Goal: Information Seeking & Learning: Find specific page/section

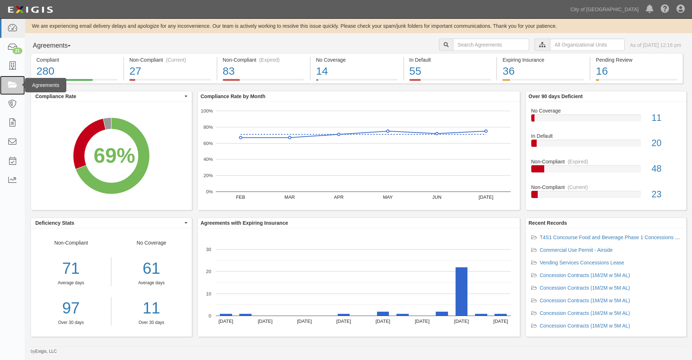
click at [13, 85] on icon at bounding box center [12, 85] width 10 height 8
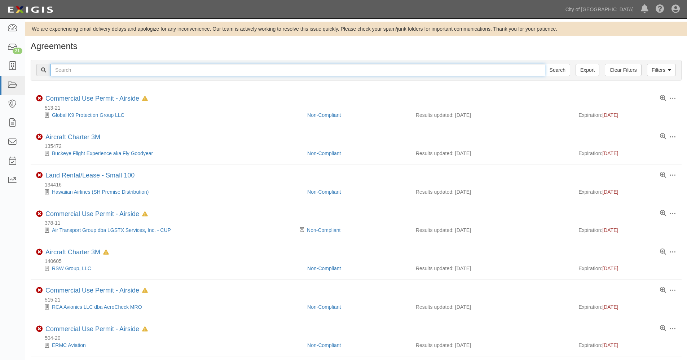
click at [83, 72] on input "text" at bounding box center [297, 70] width 495 height 12
type input "140268"
click at [545, 64] on input "Search" at bounding box center [557, 70] width 25 height 12
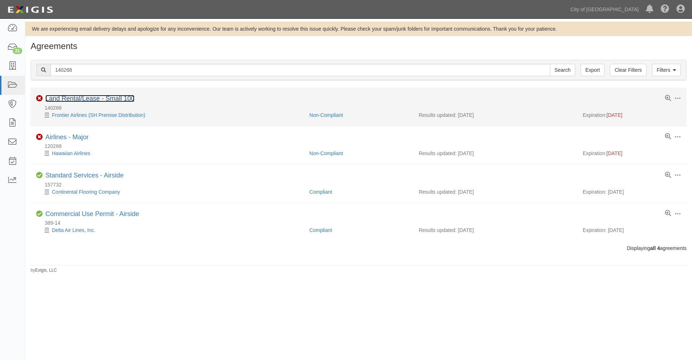
click at [85, 101] on link "Land Rental/Lease - Small 100" at bounding box center [89, 98] width 89 height 7
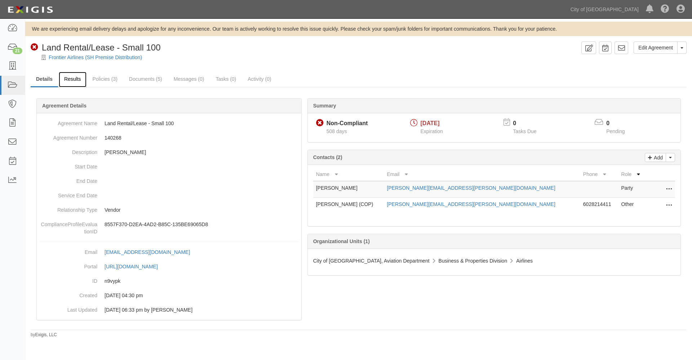
click at [74, 79] on link "Results" at bounding box center [73, 80] width 28 height 16
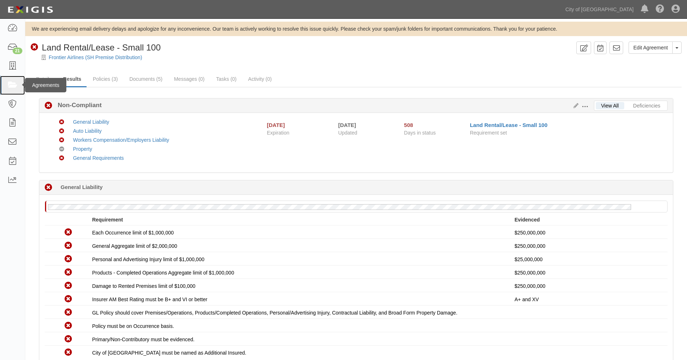
drag, startPoint x: 8, startPoint y: 84, endPoint x: 11, endPoint y: 80, distance: 5.1
click at [8, 84] on icon at bounding box center [12, 85] width 10 height 8
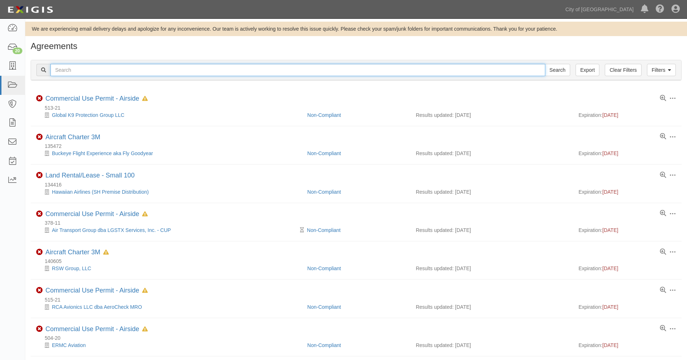
click at [60, 67] on input "text" at bounding box center [297, 70] width 495 height 12
type input "155021"
click at [545, 64] on input "Search" at bounding box center [557, 70] width 25 height 12
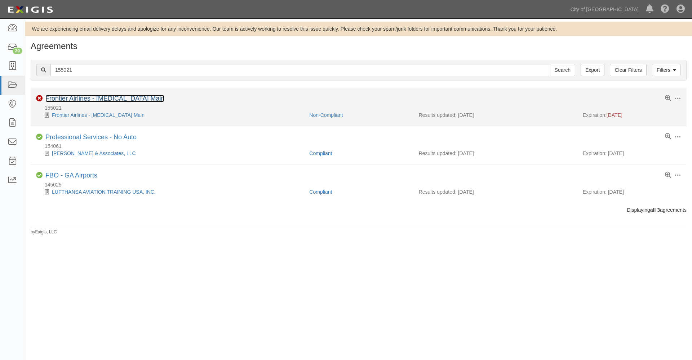
click at [74, 98] on link "Frontier Airlines - [MEDICAL_DATA] Main" at bounding box center [104, 98] width 119 height 7
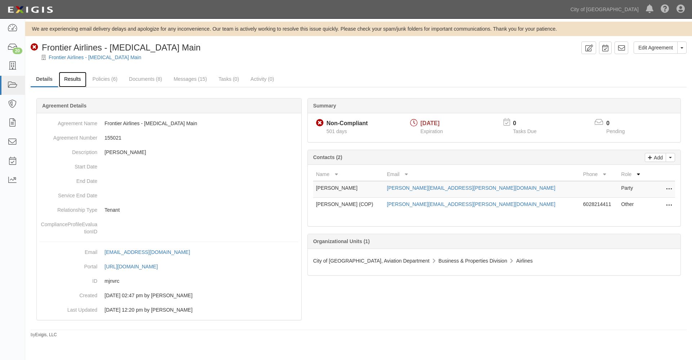
click at [72, 80] on link "Results" at bounding box center [73, 80] width 28 height 16
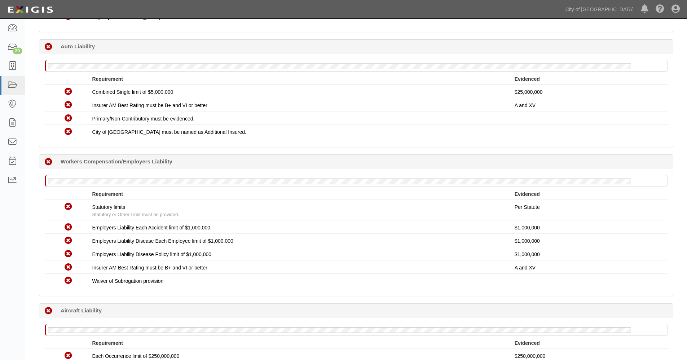
scroll to position [361, 0]
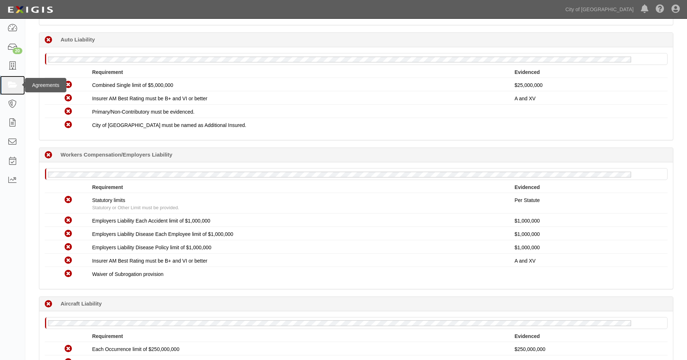
drag, startPoint x: 12, startPoint y: 85, endPoint x: 20, endPoint y: 80, distance: 9.0
click at [12, 85] on icon at bounding box center [12, 85] width 10 height 8
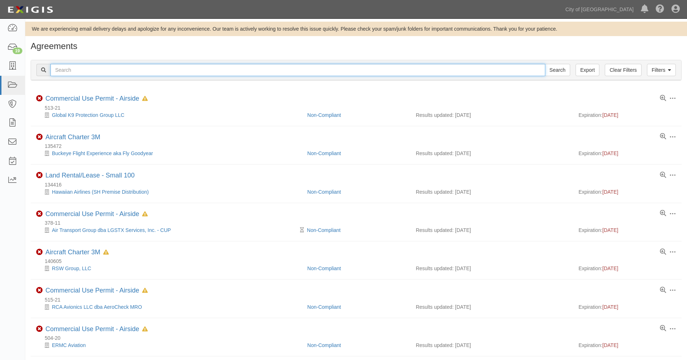
click at [75, 70] on input "text" at bounding box center [297, 70] width 495 height 12
type input "stellar"
click at [545, 64] on input "Search" at bounding box center [557, 70] width 25 height 12
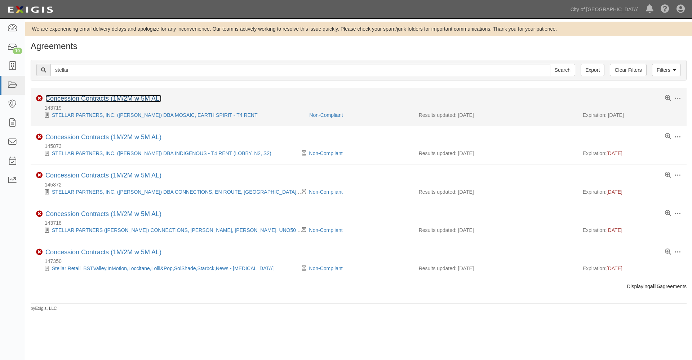
click at [89, 98] on link "Concession Contracts (1M/2M w 5M AL)" at bounding box center [103, 98] width 116 height 7
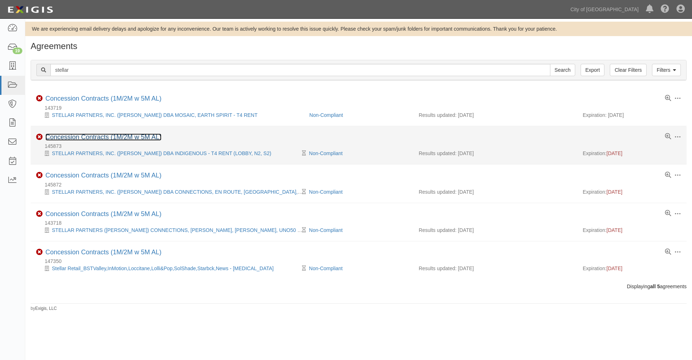
click at [88, 138] on link "Concession Contracts (1M/2M w 5M AL)" at bounding box center [103, 136] width 116 height 7
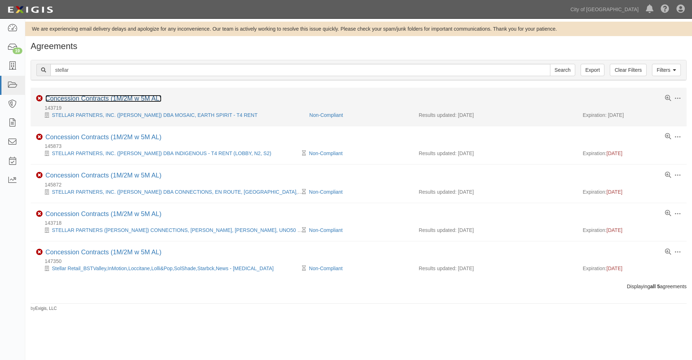
click at [102, 97] on link "Concession Contracts (1M/2M w 5M AL)" at bounding box center [103, 98] width 116 height 7
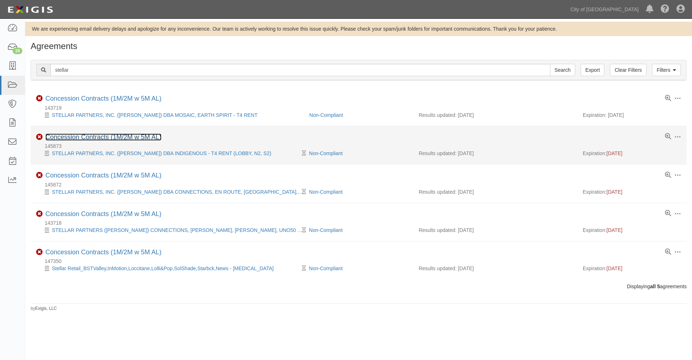
click at [66, 137] on link "Concession Contracts (1M/2M w 5M AL)" at bounding box center [103, 136] width 116 height 7
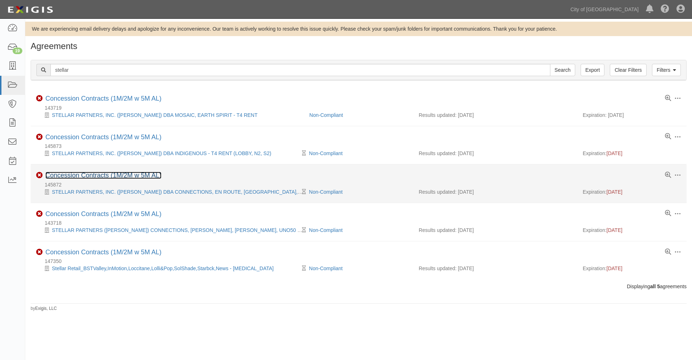
click at [76, 173] on link "Concession Contracts (1M/2M w 5M AL)" at bounding box center [103, 175] width 116 height 7
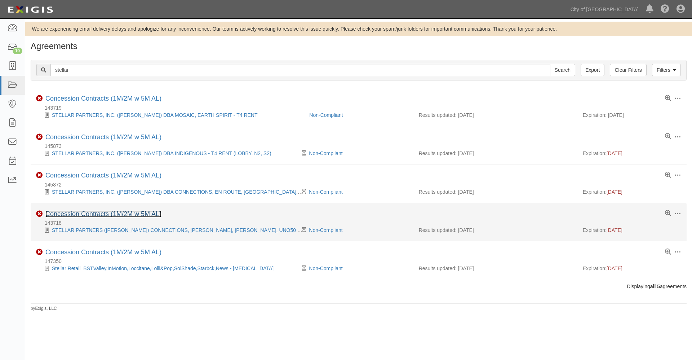
click at [94, 212] on link "Concession Contracts (1M/2M w 5M AL)" at bounding box center [103, 213] width 116 height 7
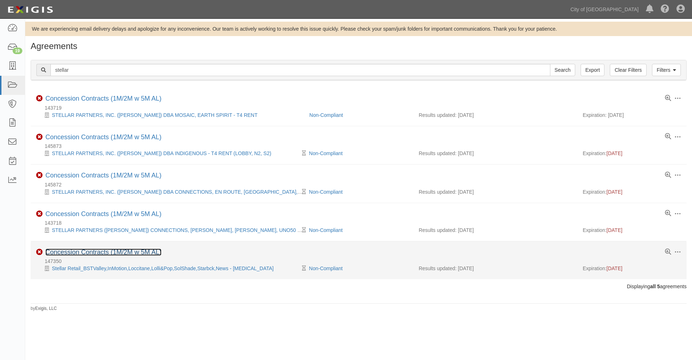
click at [73, 253] on link "Concession Contracts (1M/2M w 5M AL)" at bounding box center [103, 251] width 116 height 7
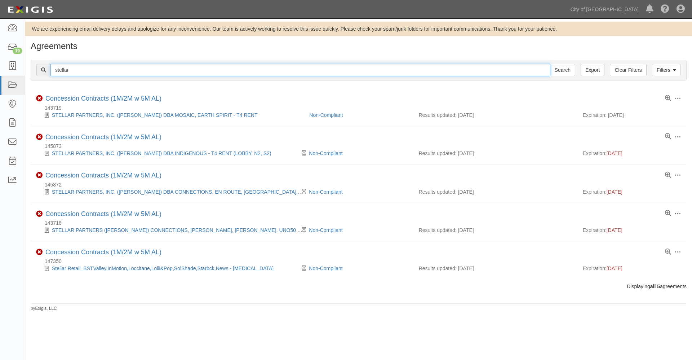
drag, startPoint x: 77, startPoint y: 68, endPoint x: 40, endPoint y: 62, distance: 37.2
click at [40, 63] on div "Filters Clear Filters Export stellar Search Filters" at bounding box center [359, 70] width 656 height 20
type input "spahr"
click at [550, 64] on input "Search" at bounding box center [562, 70] width 25 height 12
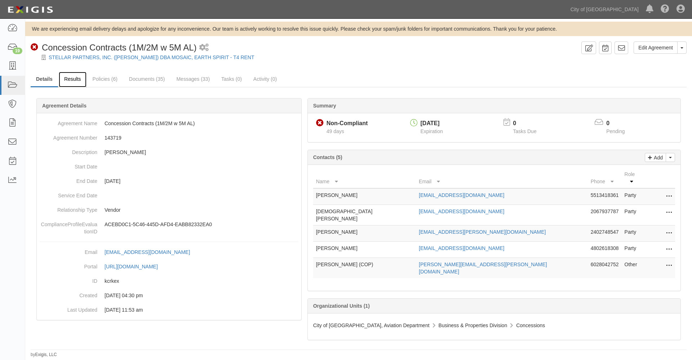
click at [74, 80] on link "Results" at bounding box center [73, 80] width 28 height 16
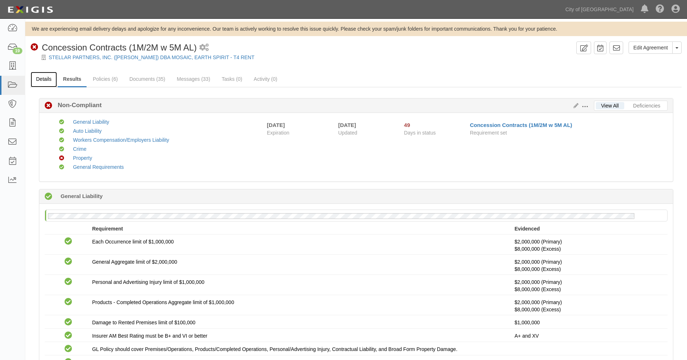
click at [48, 79] on link "Details" at bounding box center [44, 80] width 26 height 16
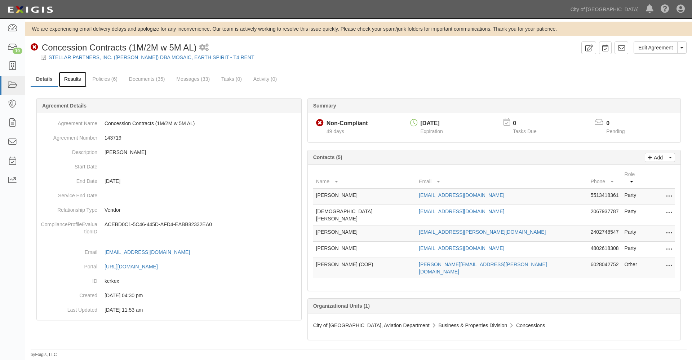
click at [71, 78] on link "Results" at bounding box center [73, 80] width 28 height 16
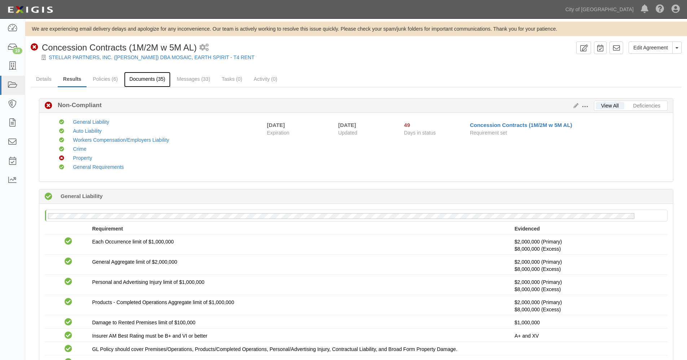
click at [138, 78] on link "Documents (35)" at bounding box center [147, 80] width 47 height 16
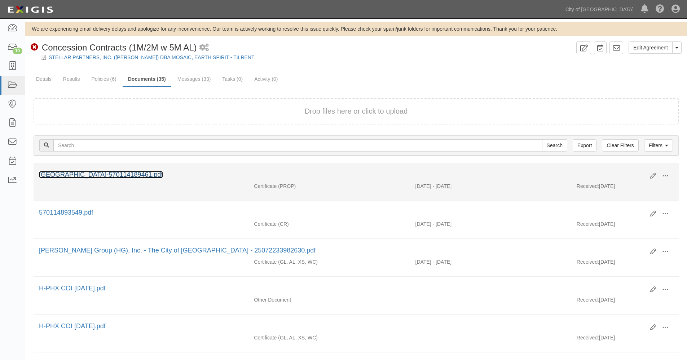
click at [111, 175] on link "[GEOGRAPHIC_DATA]-570114189461.pdf" at bounding box center [101, 174] width 124 height 7
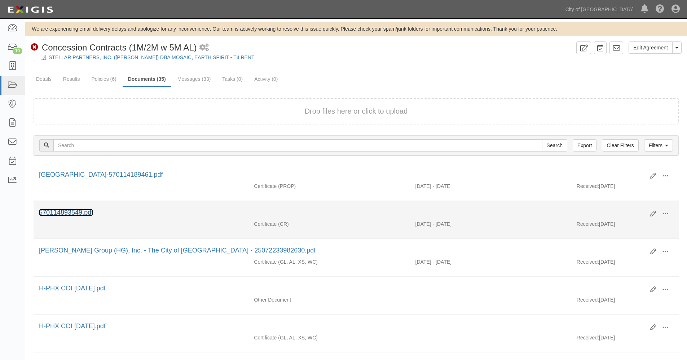
click at [88, 211] on link "570114893549.pdf" at bounding box center [66, 212] width 54 height 7
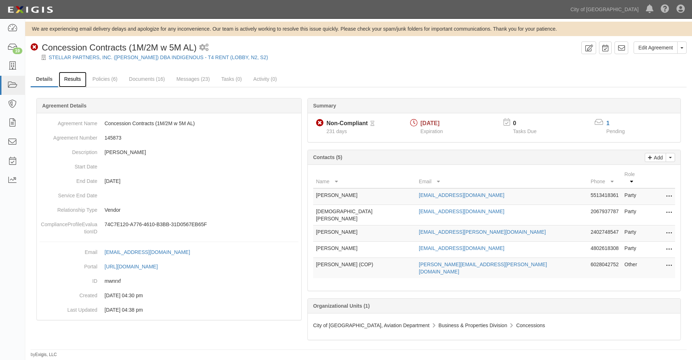
click at [74, 79] on link "Results" at bounding box center [73, 80] width 28 height 16
click at [111, 79] on link "Policies (6)" at bounding box center [105, 80] width 36 height 16
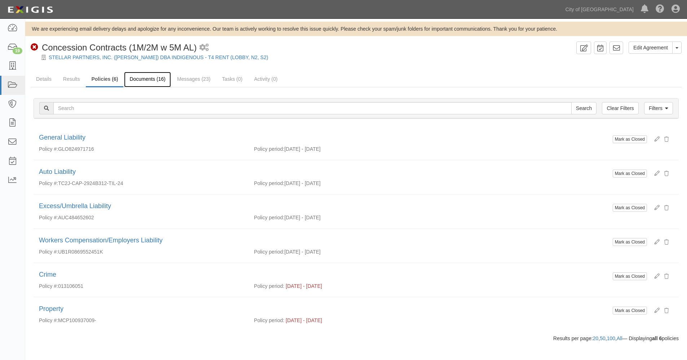
click at [150, 79] on link "Documents (16)" at bounding box center [147, 80] width 47 height 16
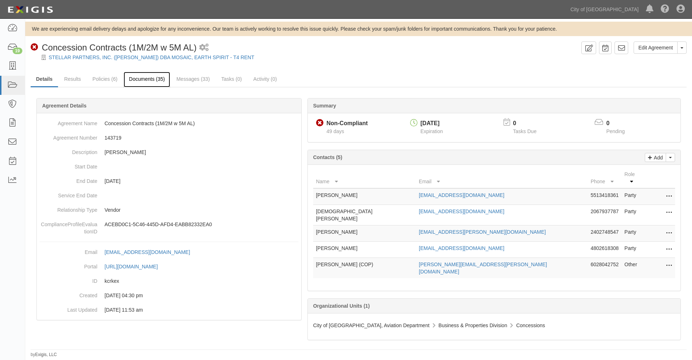
click at [143, 78] on link "Documents (35)" at bounding box center [147, 80] width 47 height 16
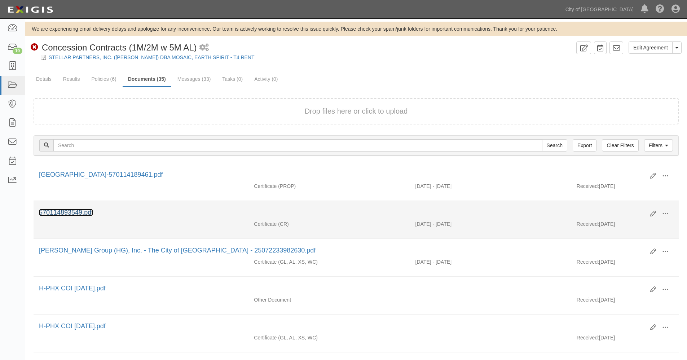
click at [80, 211] on link "570114893549.pdf" at bounding box center [66, 212] width 54 height 7
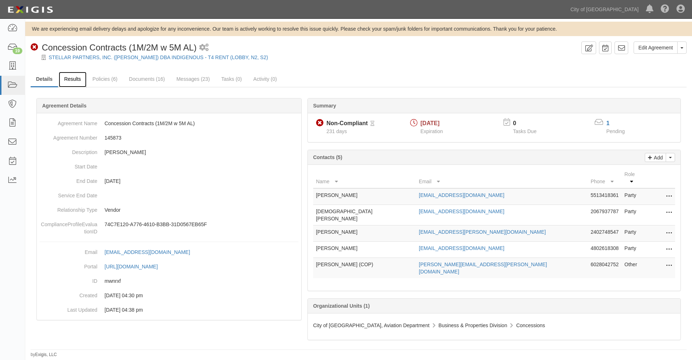
click at [76, 78] on link "Results" at bounding box center [73, 80] width 28 height 16
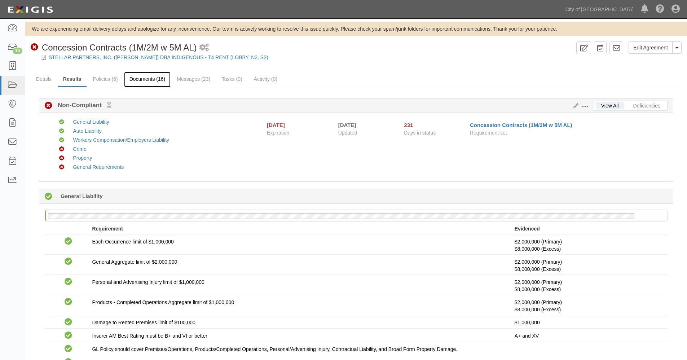
click at [146, 77] on link "Documents (16)" at bounding box center [147, 80] width 47 height 16
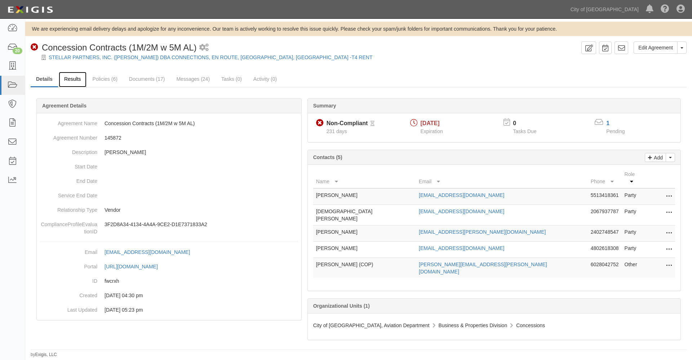
click at [72, 79] on link "Results" at bounding box center [73, 80] width 28 height 16
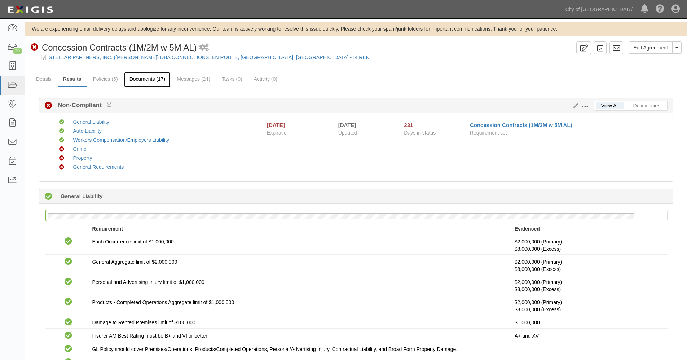
click at [142, 75] on link "Documents (17)" at bounding box center [147, 80] width 47 height 16
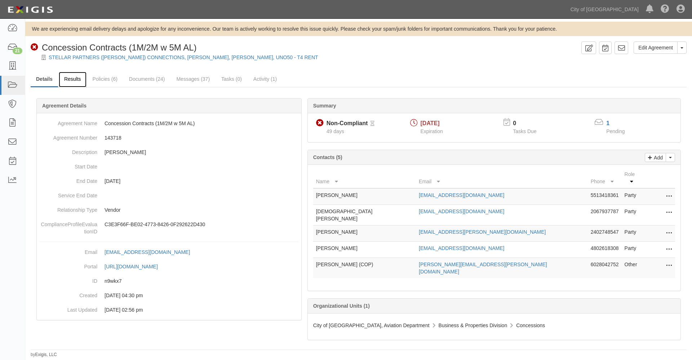
click at [79, 78] on link "Results" at bounding box center [73, 80] width 28 height 16
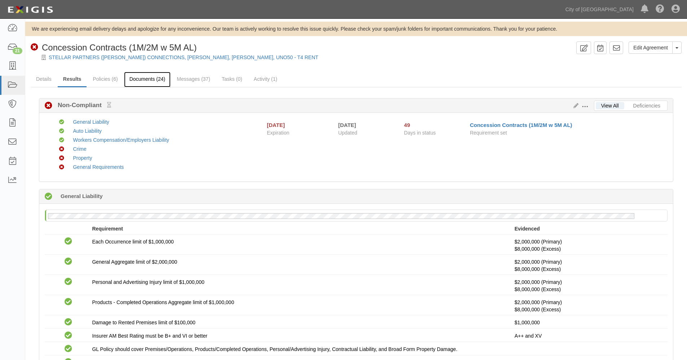
click at [140, 80] on link "Documents (24)" at bounding box center [147, 80] width 47 height 16
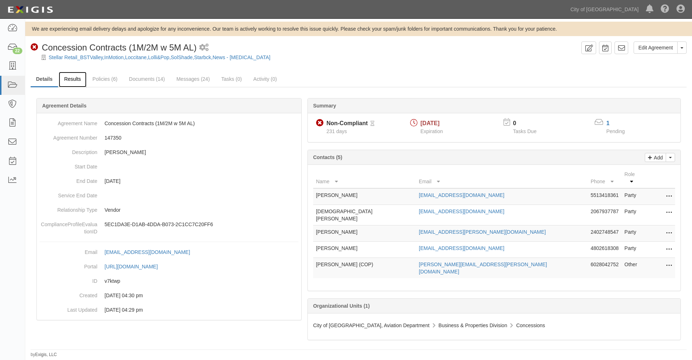
click at [74, 77] on link "Results" at bounding box center [73, 80] width 28 height 16
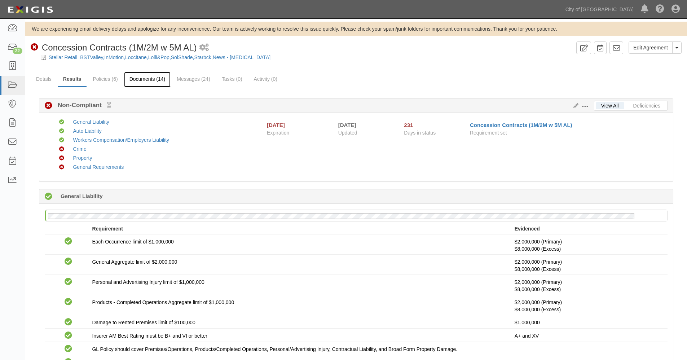
click at [150, 79] on link "Documents (14)" at bounding box center [147, 80] width 47 height 16
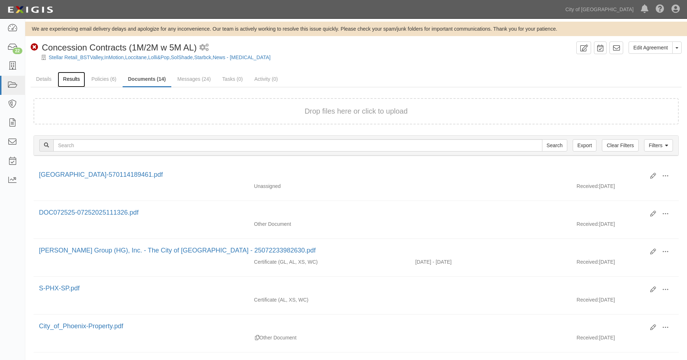
click at [70, 79] on link "Results" at bounding box center [72, 80] width 28 height 16
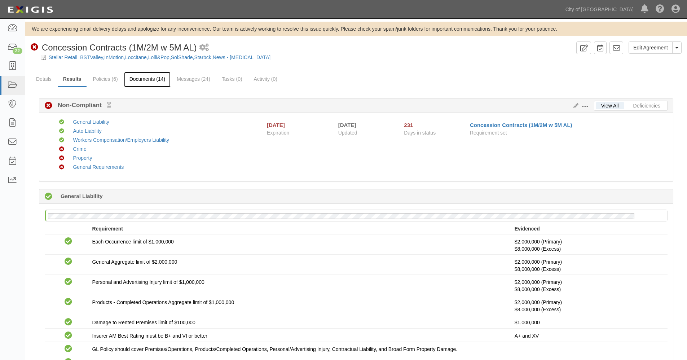
click at [150, 79] on link "Documents (14)" at bounding box center [147, 80] width 47 height 16
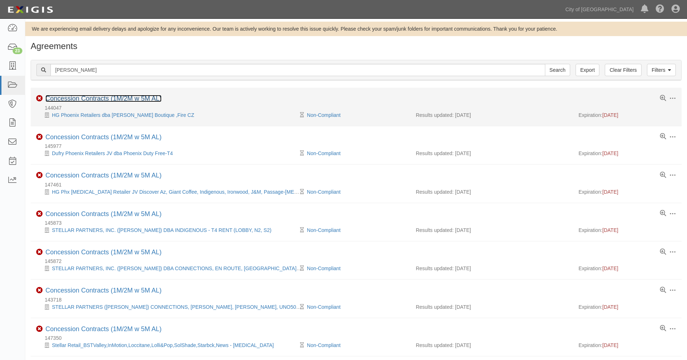
click at [97, 98] on link "Concession Contracts (1M/2M w 5M AL)" at bounding box center [103, 98] width 116 height 7
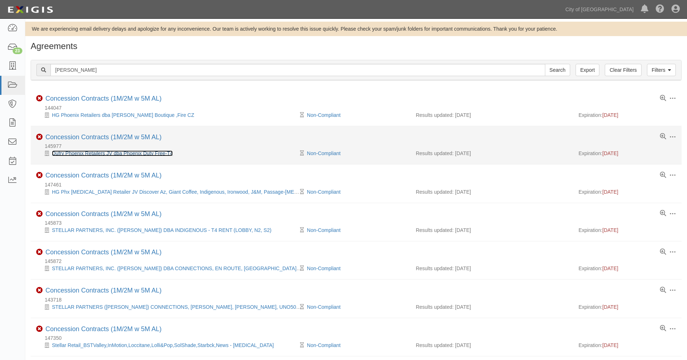
click at [88, 154] on link "Dufry Phoenix Retailers JV dba Phoenix Duty Free-T4" at bounding box center [112, 153] width 121 height 6
click at [88, 137] on link "Concession Contracts (1M/2M w 5M AL)" at bounding box center [103, 136] width 116 height 7
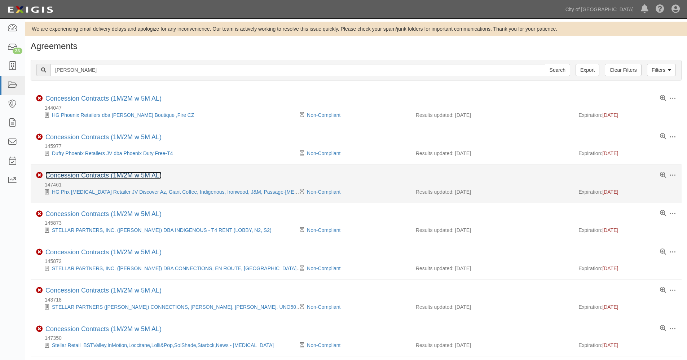
click at [110, 173] on link "Concession Contracts (1M/2M w 5M AL)" at bounding box center [103, 175] width 116 height 7
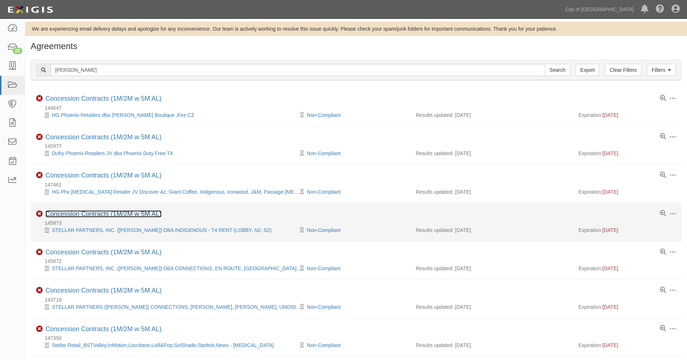
click at [101, 215] on link "Concession Contracts (1M/2M w 5M AL)" at bounding box center [103, 213] width 116 height 7
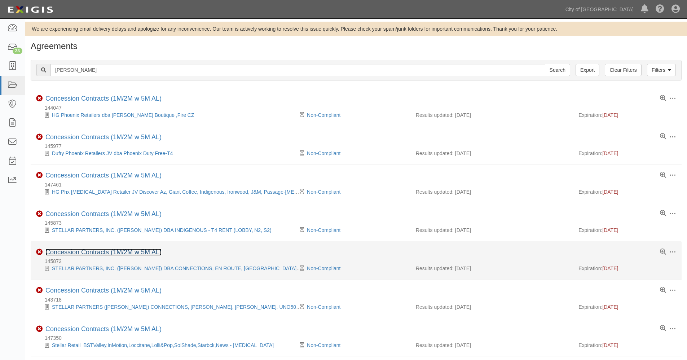
click at [95, 252] on link "Concession Contracts (1M/2M w 5M AL)" at bounding box center [103, 251] width 116 height 7
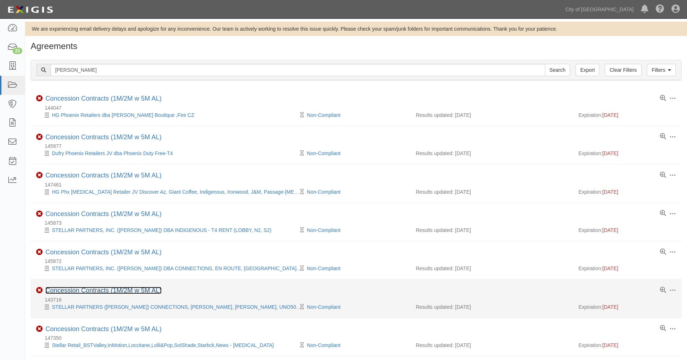
click at [86, 290] on link "Concession Contracts (1M/2M w 5M AL)" at bounding box center [103, 290] width 116 height 7
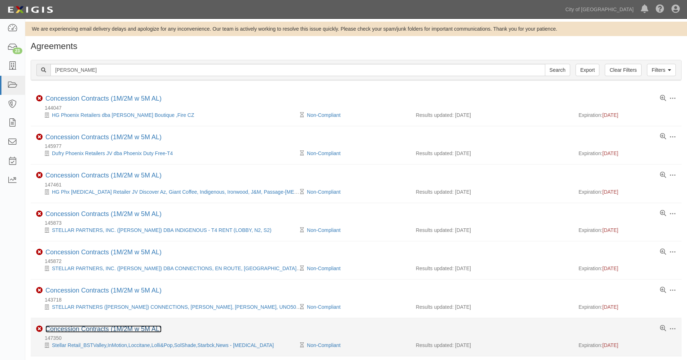
click at [77, 327] on link "Concession Contracts (1M/2M w 5M AL)" at bounding box center [103, 328] width 116 height 7
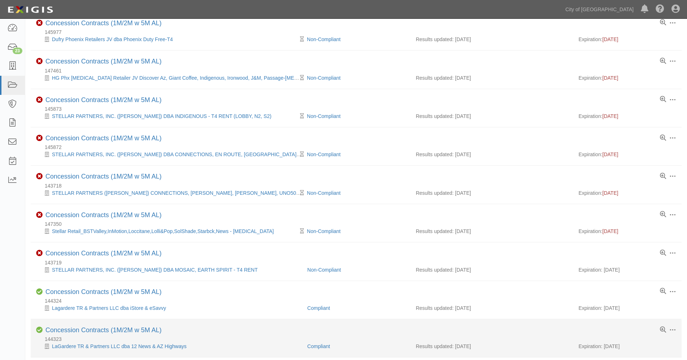
scroll to position [120, 0]
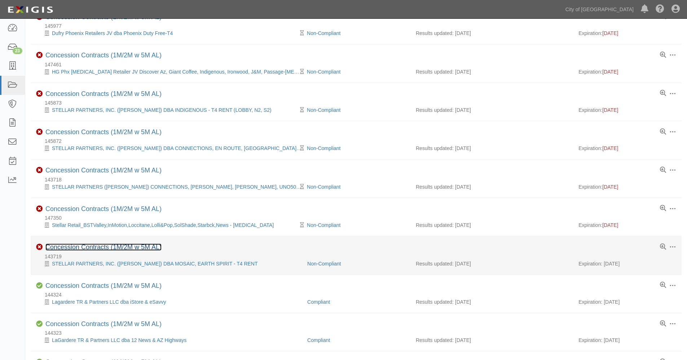
click at [92, 248] on link "Concession Contracts (1M/2M w 5M AL)" at bounding box center [103, 246] width 116 height 7
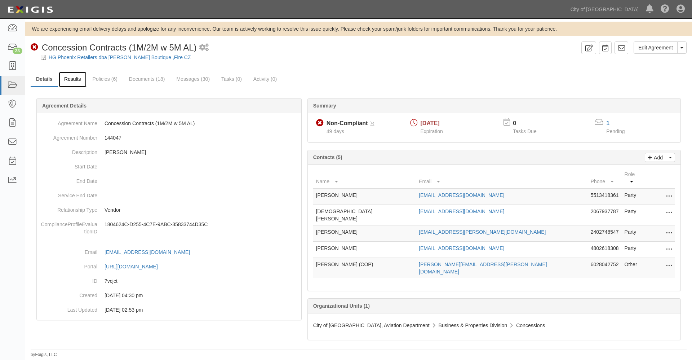
click at [74, 80] on link "Results" at bounding box center [73, 80] width 28 height 16
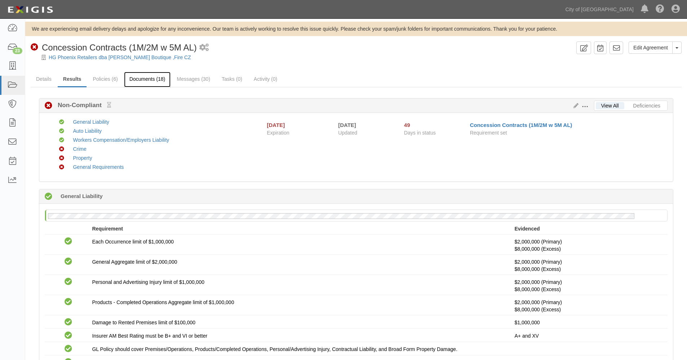
click at [146, 79] on link "Documents (18)" at bounding box center [147, 80] width 47 height 16
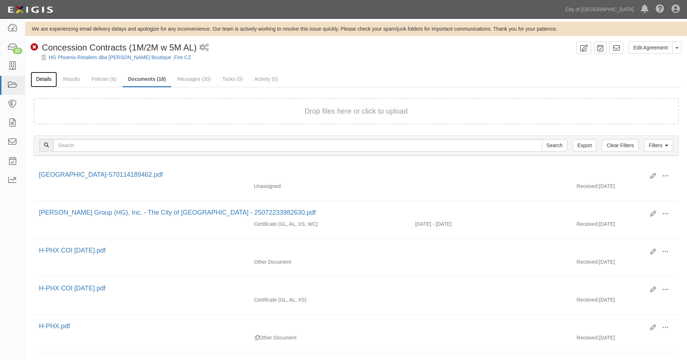
click at [46, 77] on link "Details" at bounding box center [44, 80] width 26 height 16
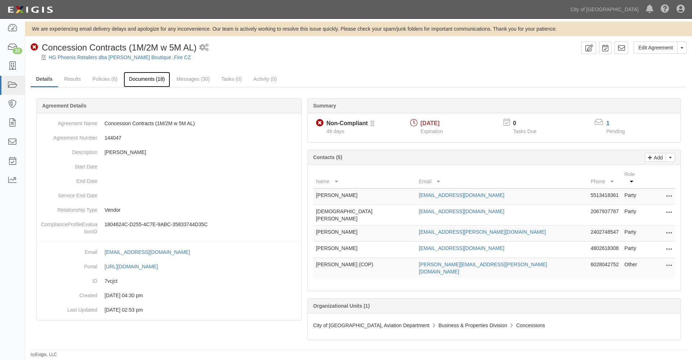
click at [141, 80] on link "Documents (18)" at bounding box center [147, 80] width 47 height 16
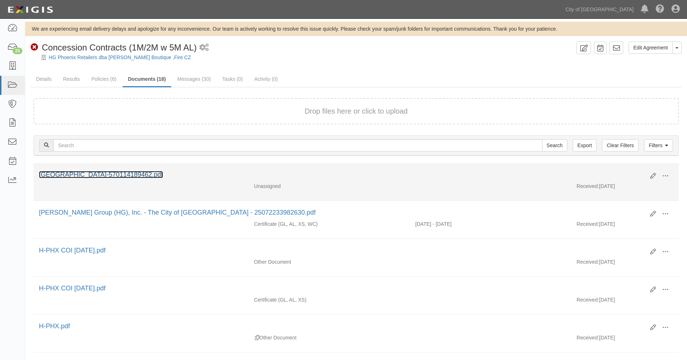
click at [119, 174] on link "[GEOGRAPHIC_DATA]-570114189462.pdf" at bounding box center [101, 174] width 124 height 7
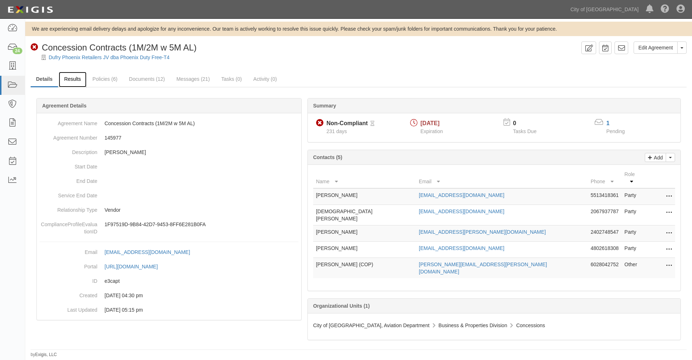
click at [71, 81] on link "Results" at bounding box center [73, 80] width 28 height 16
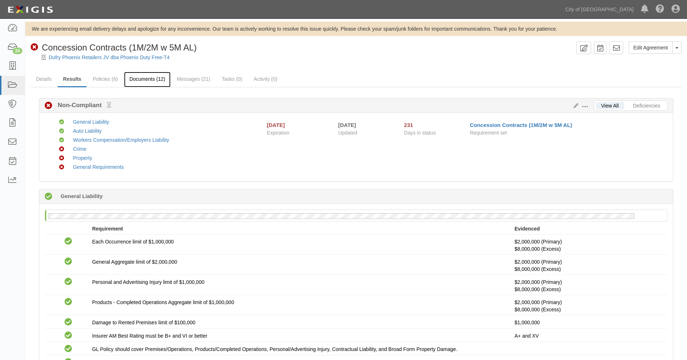
click at [142, 76] on link "Documents (12)" at bounding box center [147, 80] width 47 height 16
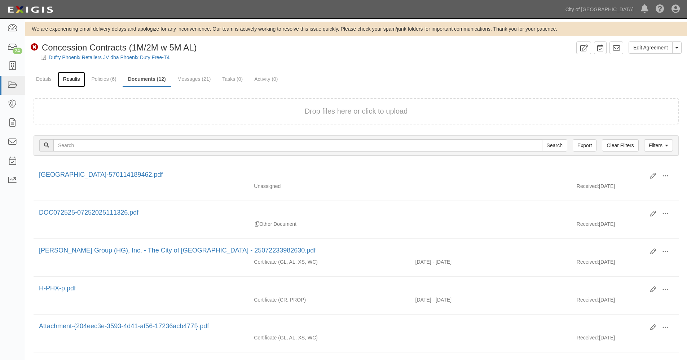
click at [70, 78] on link "Results" at bounding box center [72, 80] width 28 height 16
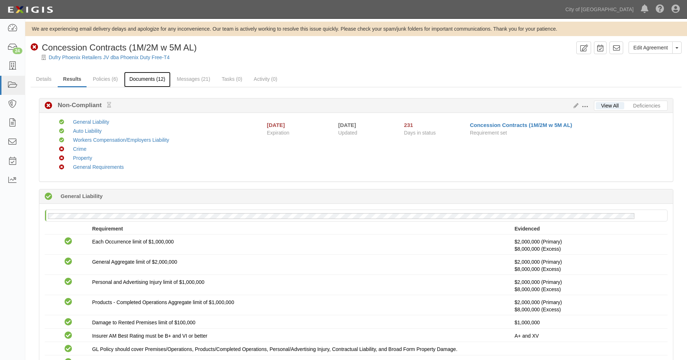
click at [149, 79] on link "Documents (12)" at bounding box center [147, 80] width 47 height 16
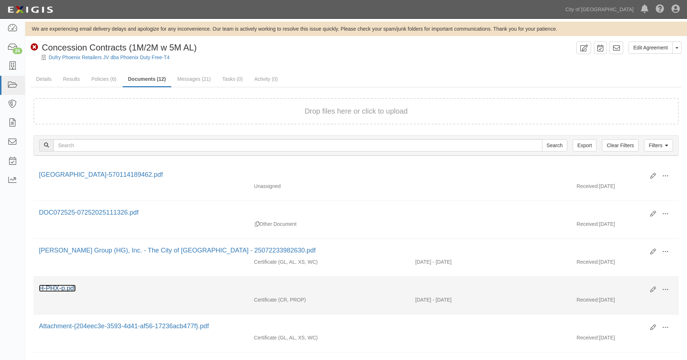
click at [65, 289] on link "H-PHX-p.pdf" at bounding box center [57, 288] width 37 height 7
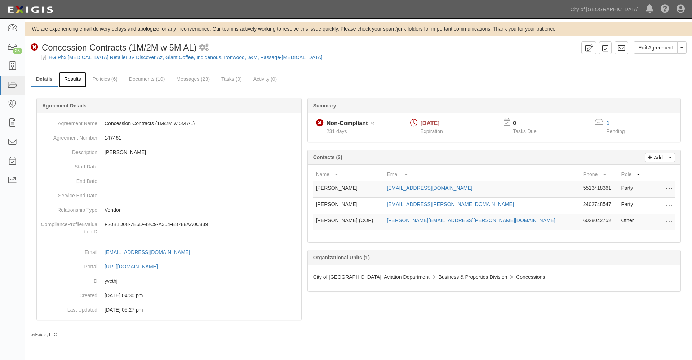
click at [75, 80] on link "Results" at bounding box center [73, 80] width 28 height 16
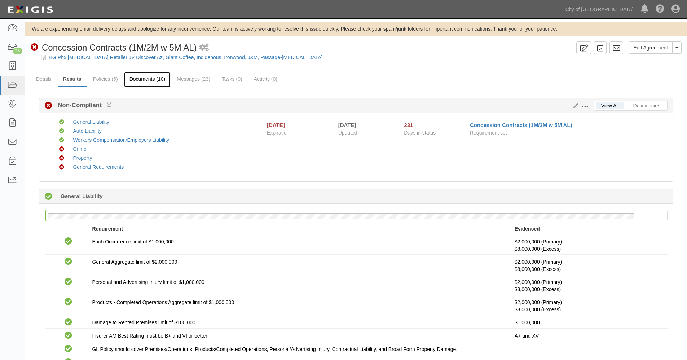
click at [158, 76] on link "Documents (10)" at bounding box center [147, 80] width 47 height 16
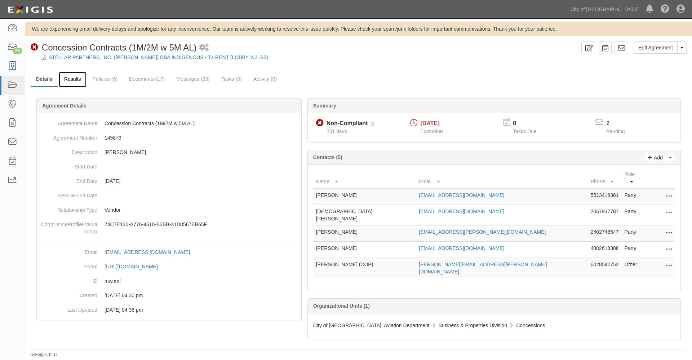
click at [74, 77] on link "Results" at bounding box center [73, 80] width 28 height 16
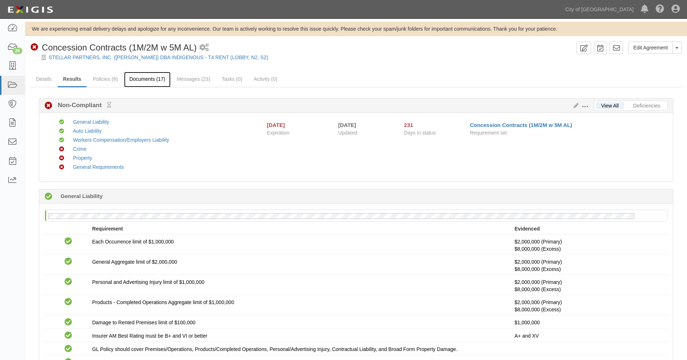
click at [138, 79] on link "Documents (17)" at bounding box center [147, 80] width 47 height 16
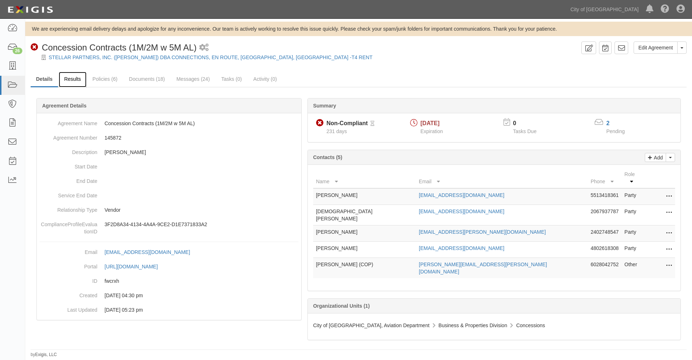
click at [76, 76] on link "Results" at bounding box center [73, 80] width 28 height 16
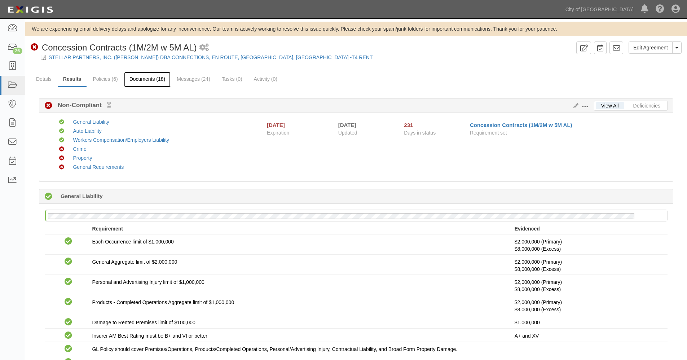
click at [156, 79] on link "Documents (18)" at bounding box center [147, 80] width 47 height 16
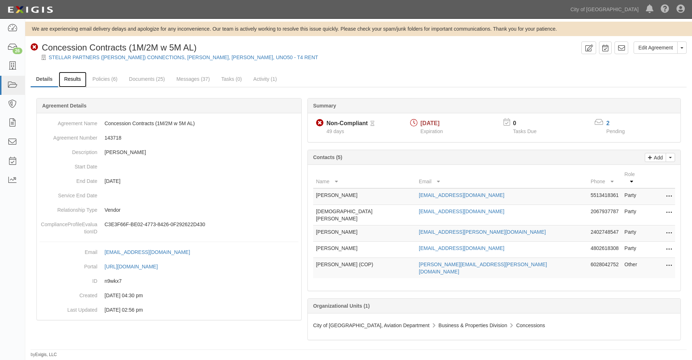
click at [73, 77] on link "Results" at bounding box center [73, 80] width 28 height 16
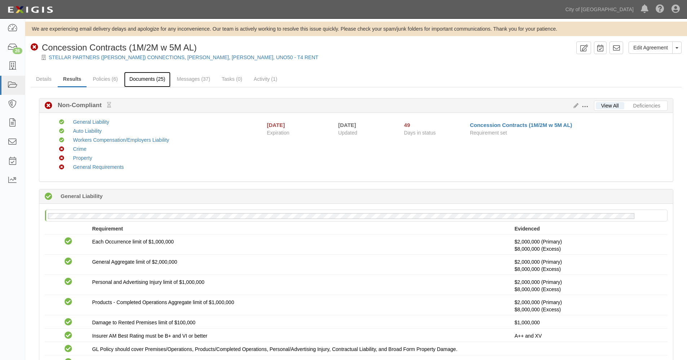
click at [149, 78] on link "Documents (25)" at bounding box center [147, 80] width 47 height 16
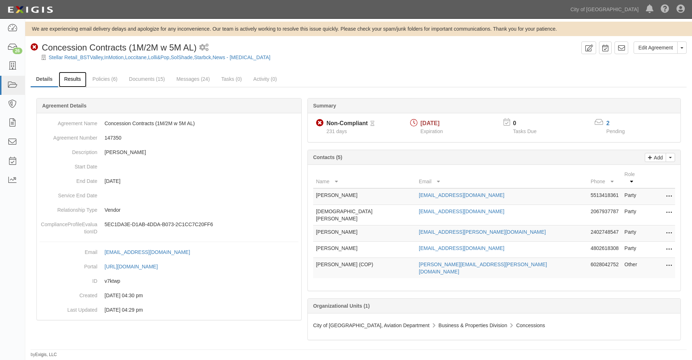
click at [72, 78] on link "Results" at bounding box center [73, 80] width 28 height 16
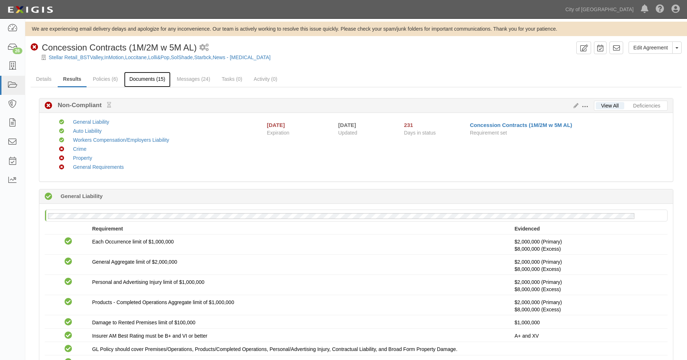
click at [150, 80] on link "Documents (15)" at bounding box center [147, 80] width 47 height 16
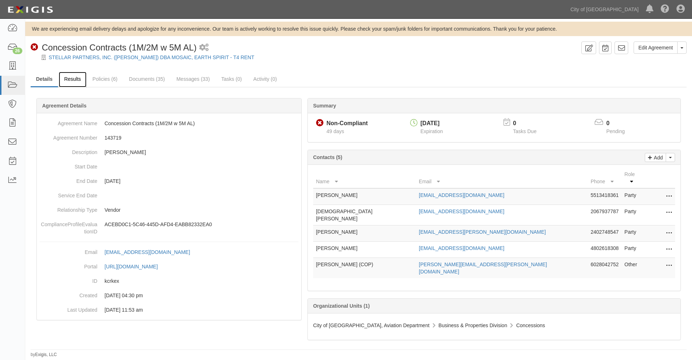
click at [68, 78] on link "Results" at bounding box center [73, 80] width 28 height 16
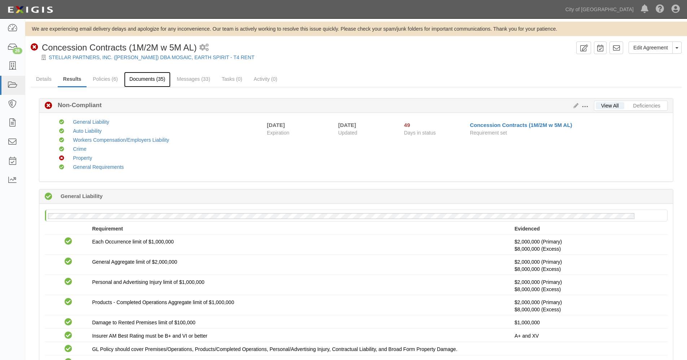
click at [163, 81] on link "Documents (35)" at bounding box center [147, 80] width 47 height 16
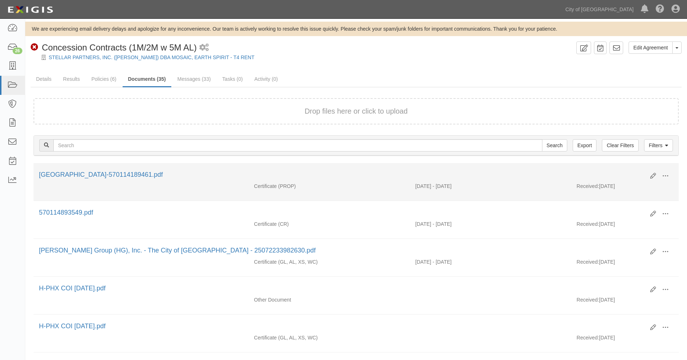
click at [278, 187] on div "Certificate (PROP)" at bounding box center [328, 185] width 161 height 7
click at [102, 172] on link "City of Phoenix-570114189461.pdf" at bounding box center [101, 174] width 124 height 7
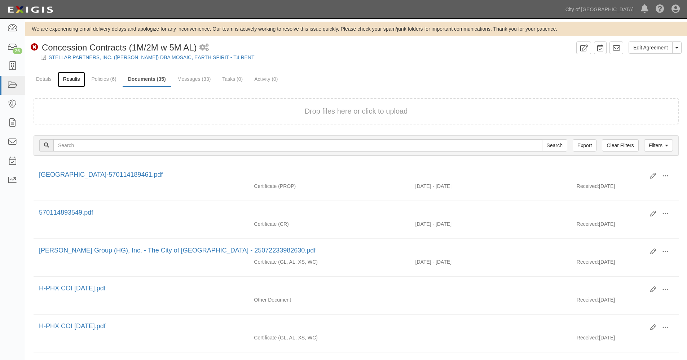
click at [73, 80] on link "Results" at bounding box center [72, 80] width 28 height 16
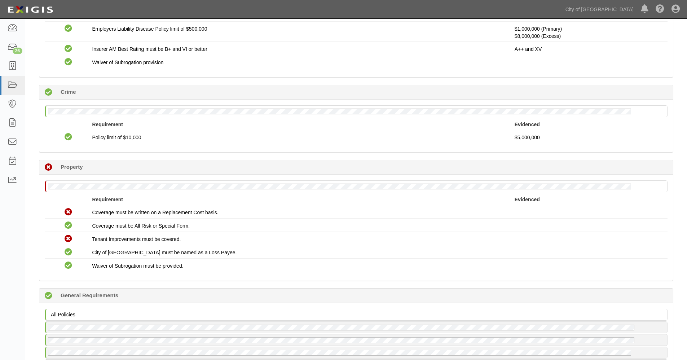
scroll to position [721, 0]
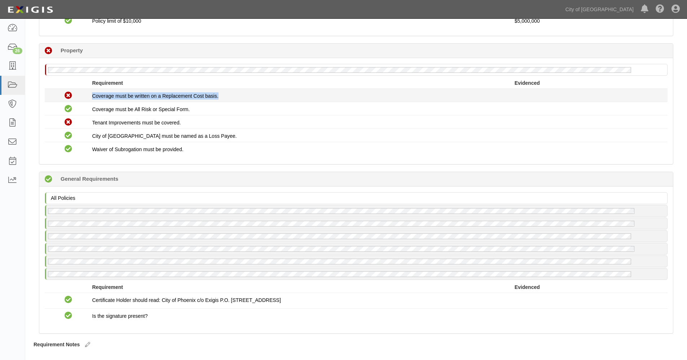
drag, startPoint x: 92, startPoint y: 98, endPoint x: 218, endPoint y: 92, distance: 125.6
click at [218, 92] on div "Coverage must be written on a Replacement Cost basis." at bounding box center [303, 95] width 422 height 7
copy span "Coverage must be written on a Replacement Cost basis."
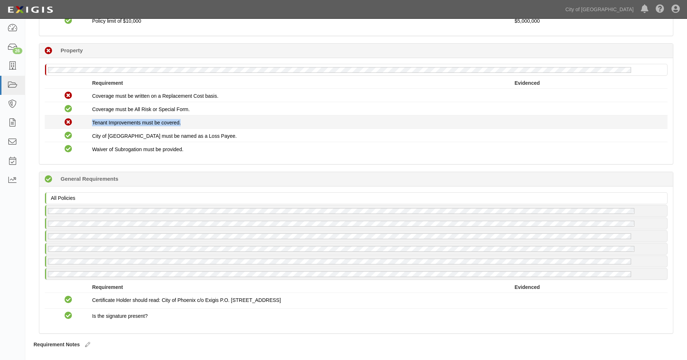
drag, startPoint x: 92, startPoint y: 122, endPoint x: 181, endPoint y: 120, distance: 89.1
click at [181, 120] on div "Tenant Improvements must be covered." at bounding box center [303, 122] width 422 height 7
copy span "Tenant Improvements must be covered."
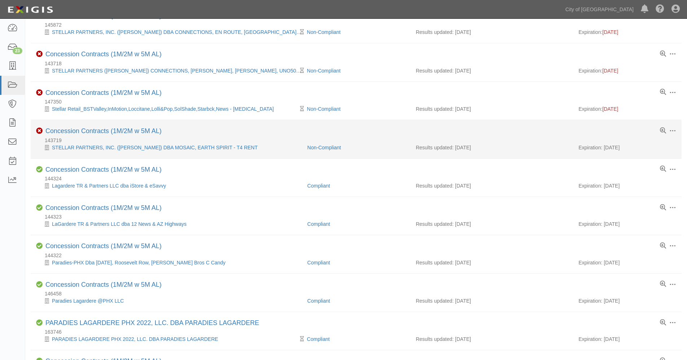
scroll to position [240, 0]
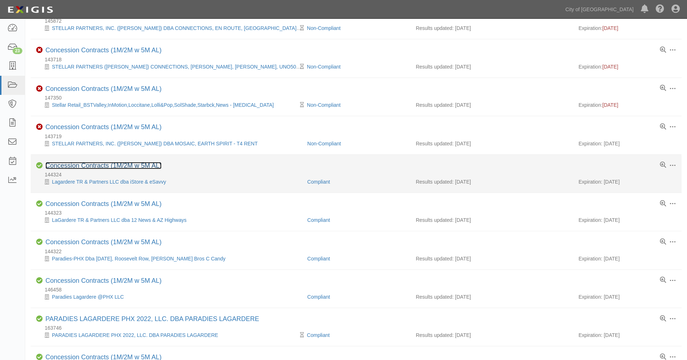
click at [86, 165] on link "Concession Contracts (1M/2M w 5M AL)" at bounding box center [103, 165] width 116 height 7
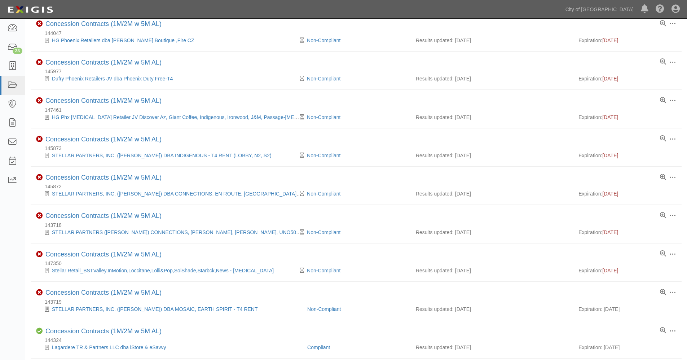
scroll to position [0, 0]
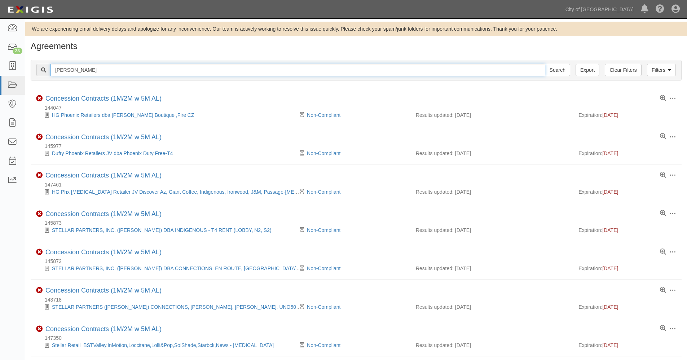
drag, startPoint x: 80, startPoint y: 69, endPoint x: 52, endPoint y: 63, distance: 28.4
click at [52, 63] on div "Filters Clear Filters Export spahr Search Filters" at bounding box center [356, 70] width 650 height 20
type input "schneider"
click at [545, 64] on input "Search" at bounding box center [557, 70] width 25 height 12
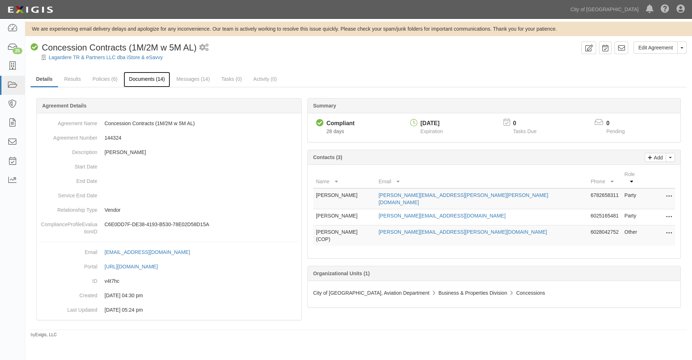
click at [148, 79] on link "Documents (14)" at bounding box center [147, 80] width 47 height 16
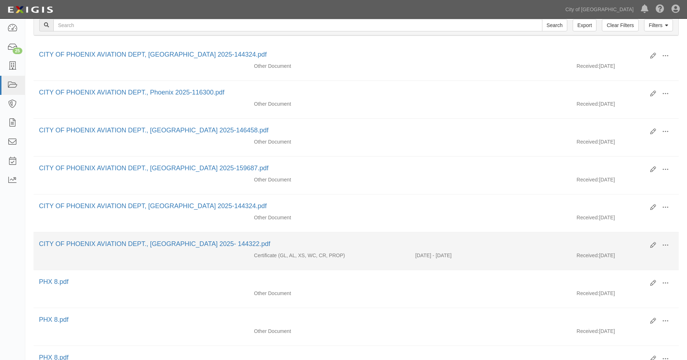
scroll to position [241, 0]
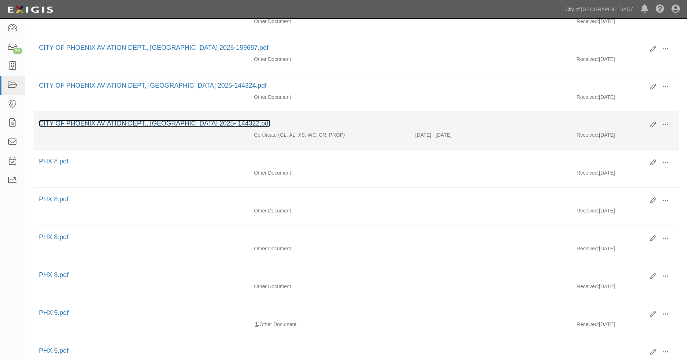
click at [185, 124] on link "CITY OF PHOENIX AVIATION DEPT., Phoenix 2025- 144322.pdf" at bounding box center [155, 123] width 232 height 7
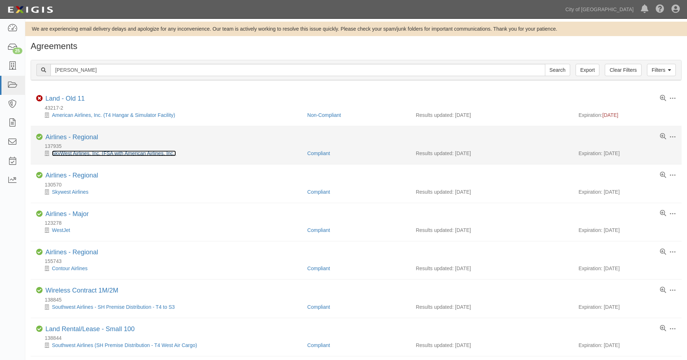
click at [71, 152] on link "SkyWest Airlines, Inc. (FSA with American Airlines, Inc.)" at bounding box center [114, 153] width 124 height 6
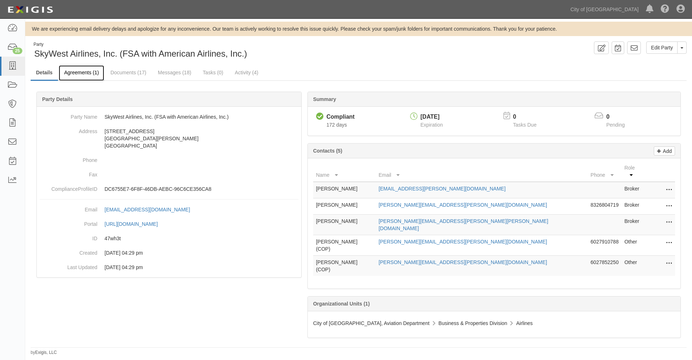
click at [87, 71] on link "Agreements (1)" at bounding box center [81, 73] width 45 height 16
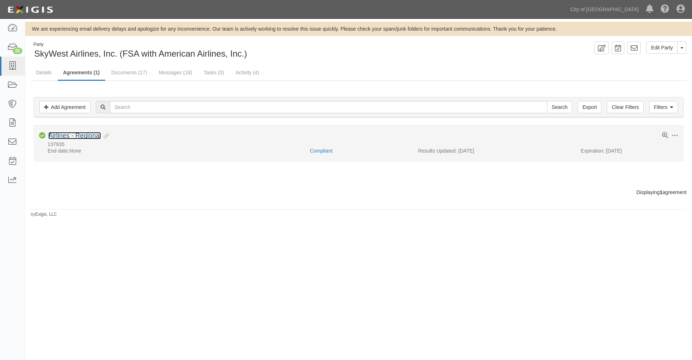
click at [79, 138] on link "Airlines - Regional" at bounding box center [74, 135] width 53 height 7
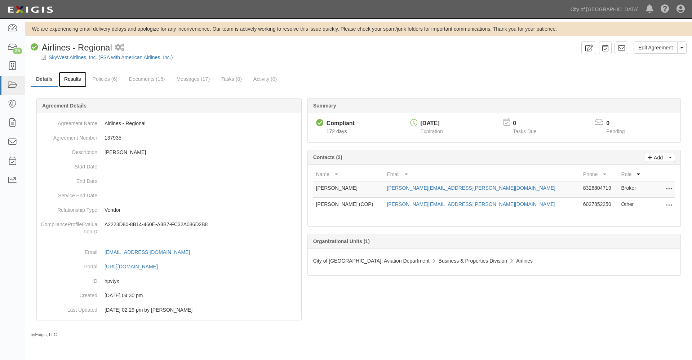
click at [73, 77] on link "Results" at bounding box center [73, 80] width 28 height 16
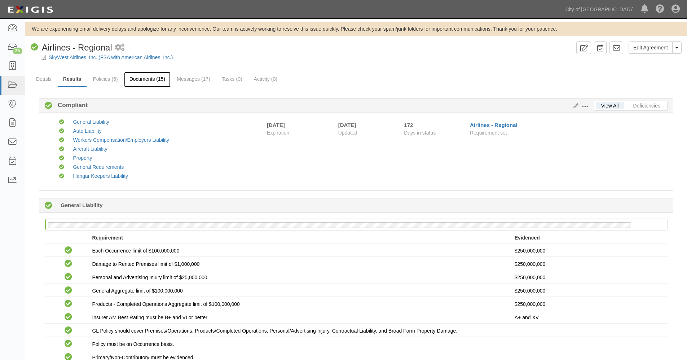
click at [153, 77] on link "Documents (15)" at bounding box center [147, 80] width 47 height 16
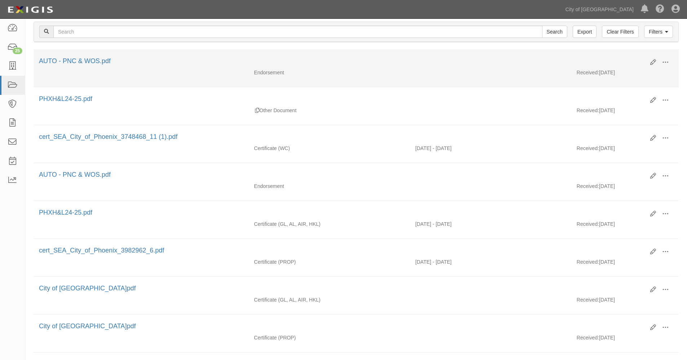
scroll to position [120, 0]
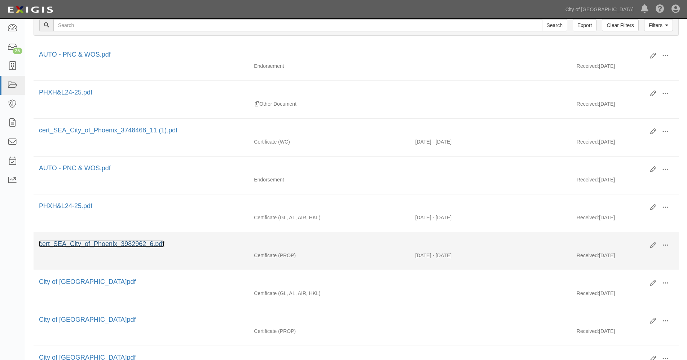
click at [146, 243] on link "cert_SEA_City_of_Phoenix_3982962_6.pdf" at bounding box center [101, 243] width 125 height 7
